Goal: Find specific page/section

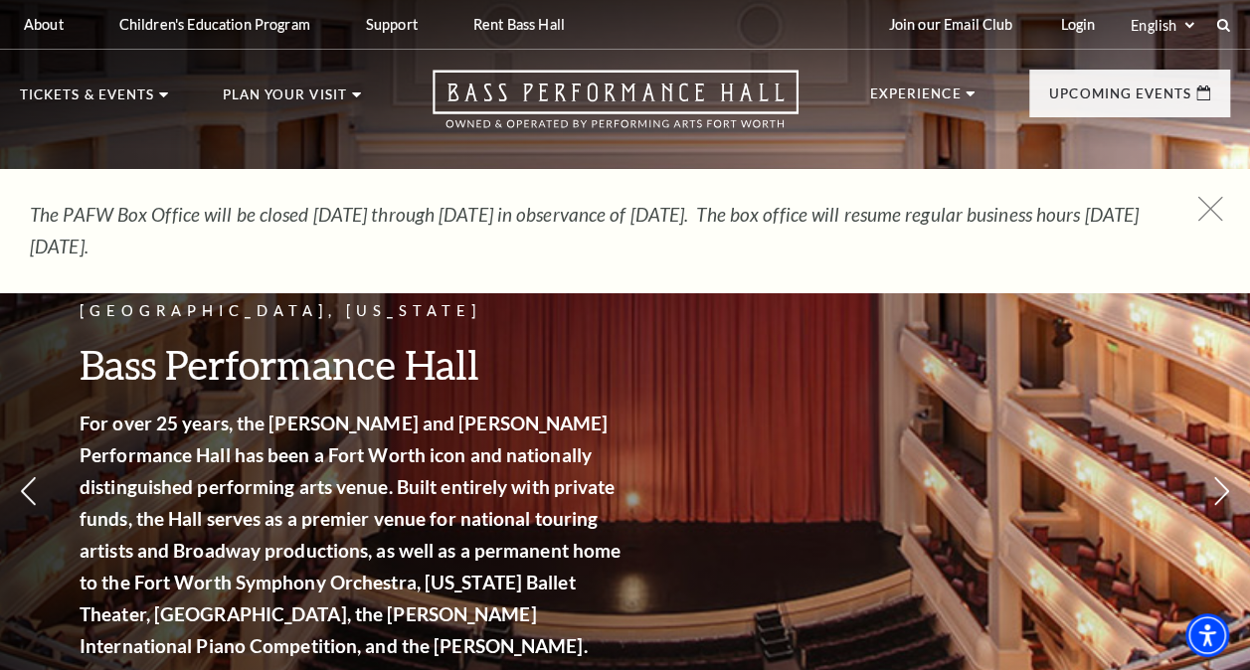
click at [1213, 209] on icon at bounding box center [1210, 209] width 25 height 25
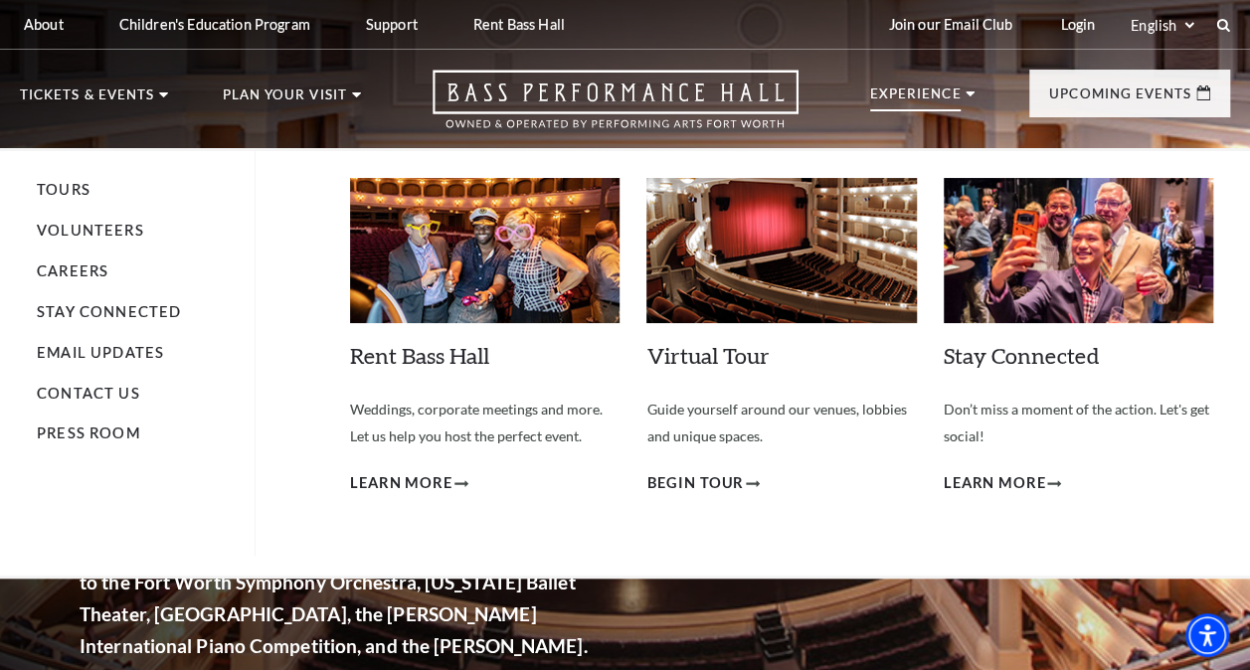
click at [915, 90] on p "Experience" at bounding box center [915, 99] width 91 height 24
click at [67, 233] on link "Volunteers" at bounding box center [90, 230] width 107 height 17
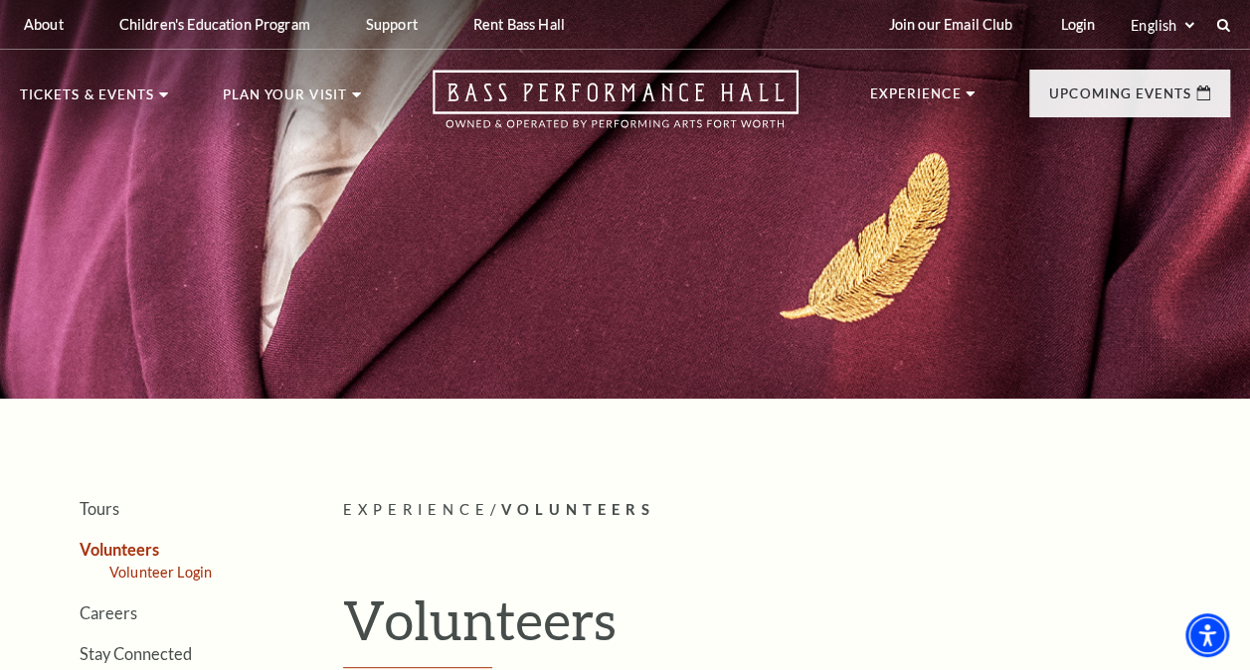
click at [146, 573] on link "Volunteer Login" at bounding box center [160, 572] width 102 height 17
